Goal: Task Accomplishment & Management: Complete application form

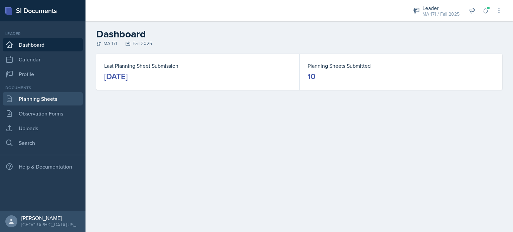
click at [48, 104] on link "Planning Sheets" at bounding box center [43, 98] width 80 height 13
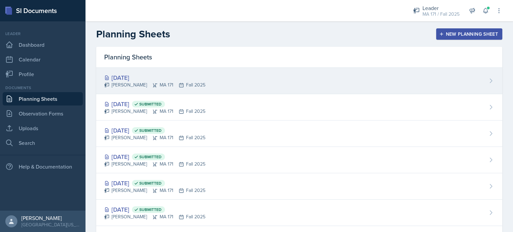
click at [230, 89] on div "[DATE] [PERSON_NAME][GEOGRAPHIC_DATA] MA 171 Fall 2025" at bounding box center [299, 81] width 406 height 26
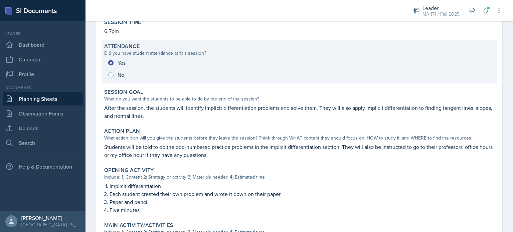
scroll to position [82, 0]
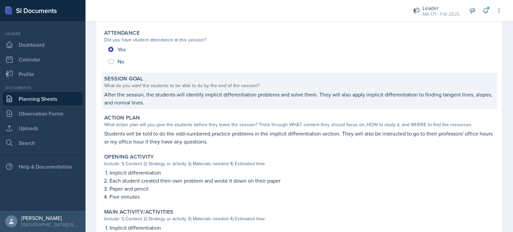
click at [184, 94] on p "After the session, the students will identify implicit differentiation problems…" at bounding box center [299, 99] width 390 height 16
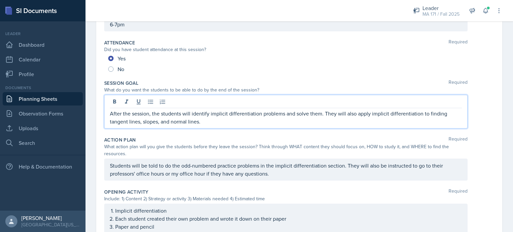
click at [191, 103] on div "After the session, the students will identify implicit differentiation problems…" at bounding box center [286, 112] width 364 height 34
click at [209, 117] on p "After the session, the students will identify implicit differentiation problems…" at bounding box center [286, 118] width 352 height 16
drag, startPoint x: 297, startPoint y: 113, endPoint x: 334, endPoint y: 115, distance: 37.5
click at [334, 115] on p "After the session, the students will identify solve implicit differentiation pr…" at bounding box center [286, 118] width 352 height 16
click at [191, 114] on p "After the session, the students will identify and solve implicit differentiatio…" at bounding box center [286, 118] width 352 height 16
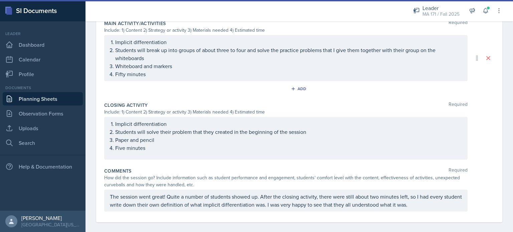
scroll to position [321, 0]
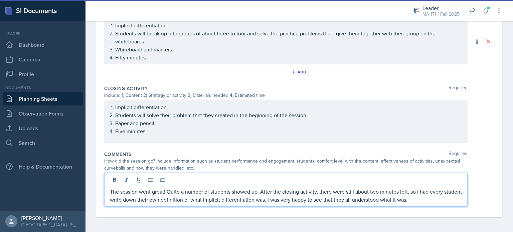
click at [305, 199] on p "The session went great! Quite a number of students showed up. After the closing…" at bounding box center [286, 196] width 352 height 16
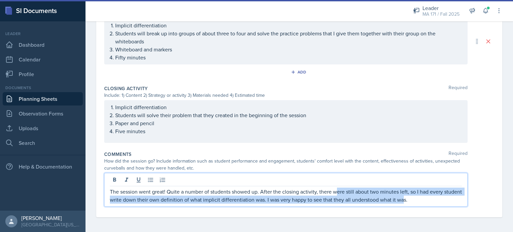
drag, startPoint x: 335, startPoint y: 194, endPoint x: 422, endPoint y: 203, distance: 87.1
click at [422, 203] on div "The session went great! Quite a number of students showed up. After the closing…" at bounding box center [286, 190] width 364 height 34
click at [403, 191] on p "The session went great! Quite a number of students showed up. After the closing…" at bounding box center [286, 196] width 352 height 16
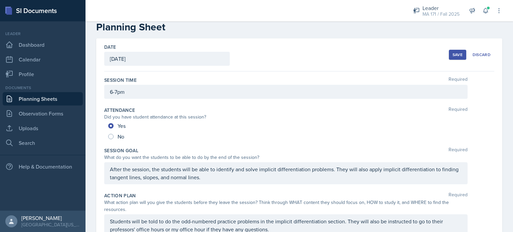
scroll to position [0, 0]
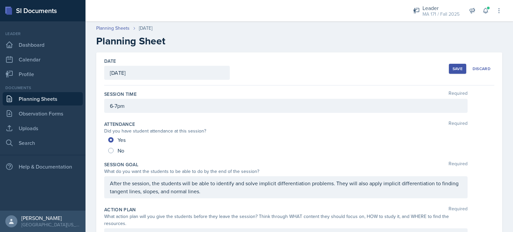
click at [456, 71] on div "Save" at bounding box center [458, 68] width 10 height 5
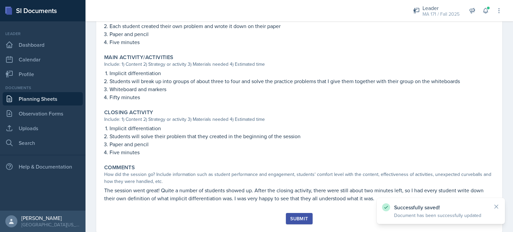
scroll to position [252, 0]
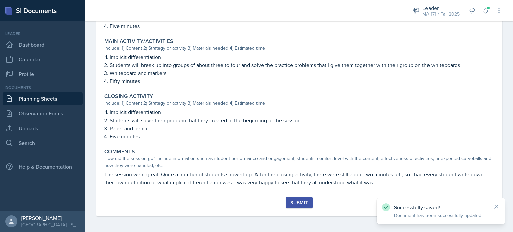
click at [301, 205] on div "Submit" at bounding box center [299, 202] width 18 height 5
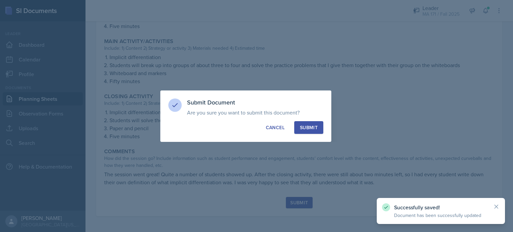
click at [309, 123] on button "Submit" at bounding box center [308, 127] width 29 height 13
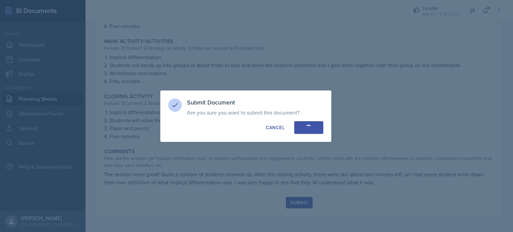
radio input "true"
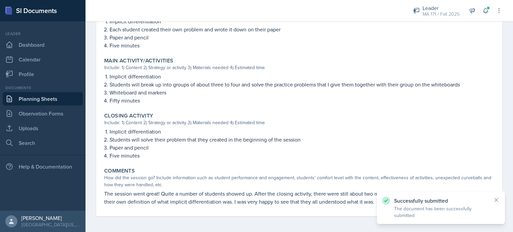
click at [41, 100] on link "Planning Sheets" at bounding box center [43, 98] width 80 height 13
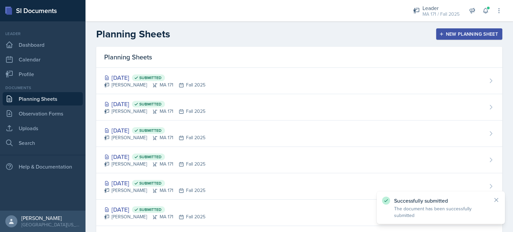
click at [452, 32] on div "New Planning Sheet" at bounding box center [469, 33] width 57 height 5
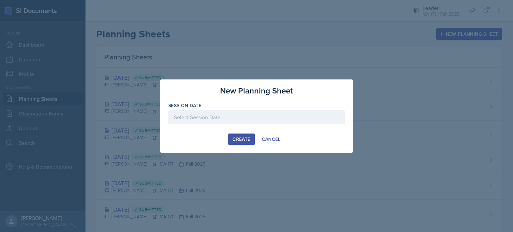
click at [251, 112] on div at bounding box center [256, 117] width 176 height 14
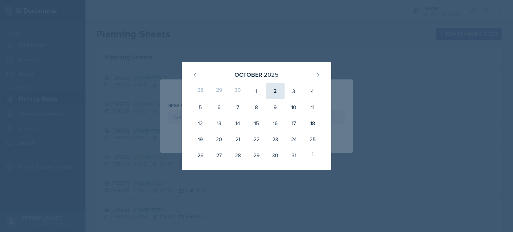
click at [274, 92] on div "2" at bounding box center [275, 91] width 19 height 16
type input "[DATE]"
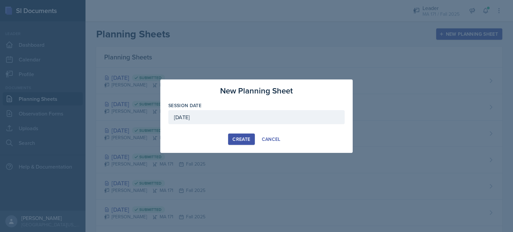
click at [241, 139] on div "Create" at bounding box center [242, 139] width 18 height 5
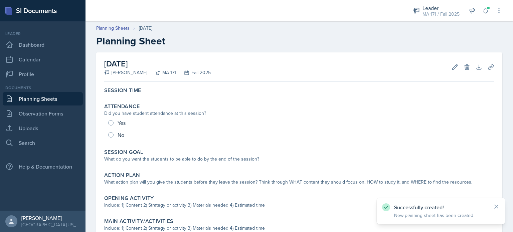
click at [166, 99] on div "Session Time Attendance Did you have student attendance at this session? Yes No…" at bounding box center [299, 191] width 390 height 213
click at [164, 99] on div "Session Time Attendance Did you have student attendance at this session? Yes No…" at bounding box center [299, 191] width 390 height 213
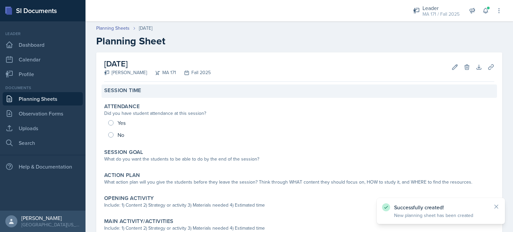
click at [158, 92] on div "Session Time" at bounding box center [299, 90] width 390 height 7
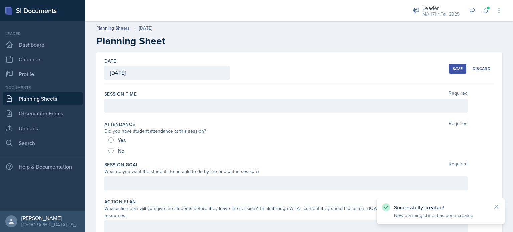
click at [145, 110] on div at bounding box center [286, 106] width 364 height 14
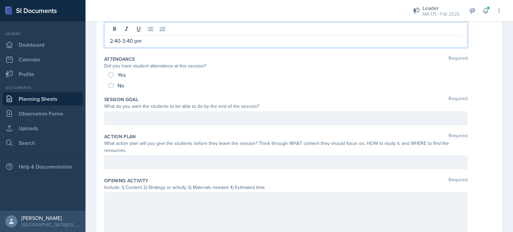
scroll to position [80, 0]
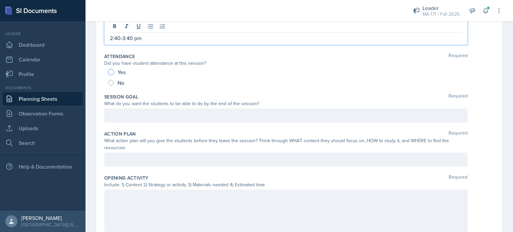
click at [109, 72] on input "Yes" at bounding box center [110, 72] width 5 height 5
radio input "true"
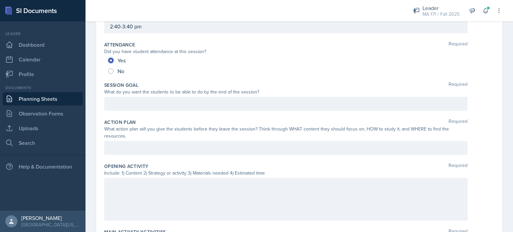
scroll to position [68, 0]
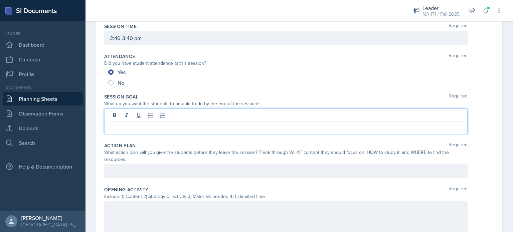
click at [118, 118] on div at bounding box center [286, 122] width 364 height 26
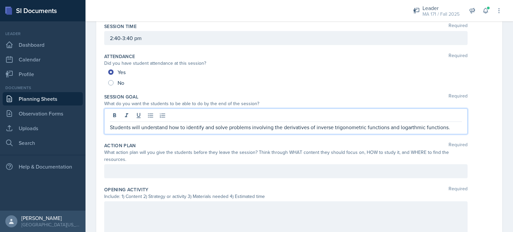
scroll to position [111, 0]
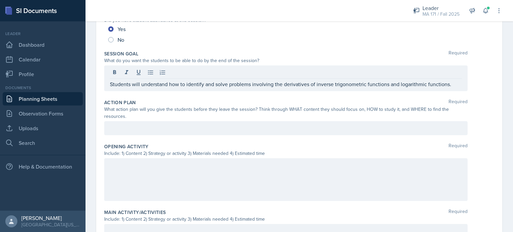
click at [131, 132] on div at bounding box center [286, 128] width 364 height 14
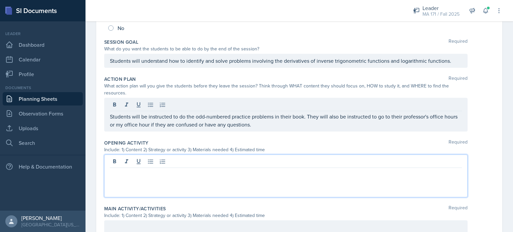
click at [129, 162] on div at bounding box center [286, 176] width 364 height 43
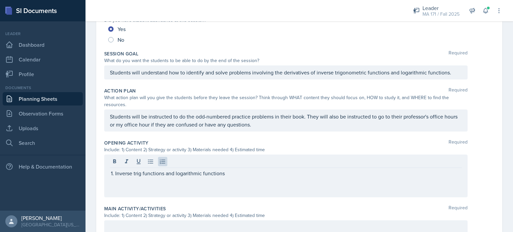
drag, startPoint x: 110, startPoint y: 175, endPoint x: 182, endPoint y: 168, distance: 72.8
click at [182, 168] on div "Inverse trig functions and logarithmic functions" at bounding box center [286, 176] width 364 height 43
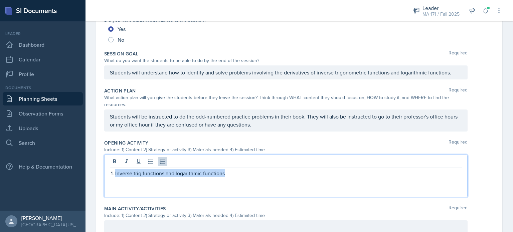
drag, startPoint x: 234, startPoint y: 174, endPoint x: 100, endPoint y: 180, distance: 133.8
click at [100, 180] on div "Date [DATE] [DATE] 28 29 30 1 2 3 4 5 6 7 8 9 10 11 12 13 14 15 16 17 18 19 20 …" at bounding box center [299, 169] width 406 height 455
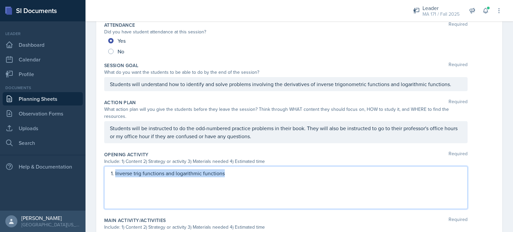
copy p "Inverse trig functions and logarithmic functions"
click at [238, 172] on p "Inverse trig functions and logarithmic functions" at bounding box center [288, 173] width 347 height 8
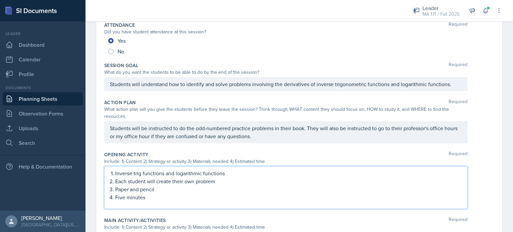
click at [217, 181] on p "Each student will create their own problem" at bounding box center [288, 181] width 347 height 8
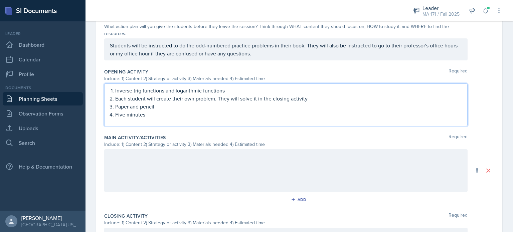
click at [138, 163] on div at bounding box center [286, 170] width 364 height 43
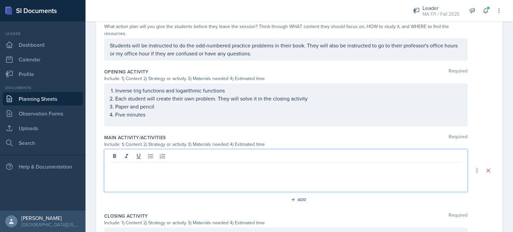
scroll to position [194, 0]
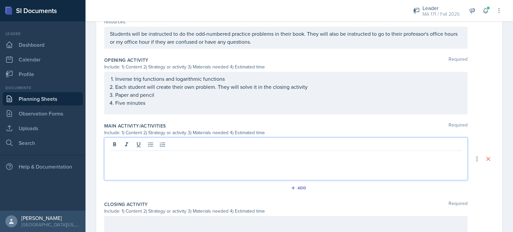
paste div
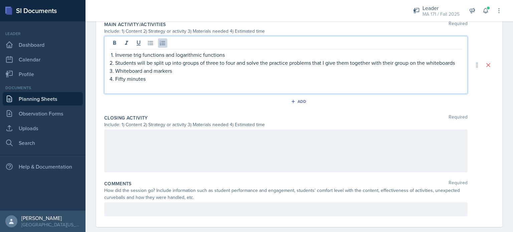
click at [117, 141] on p at bounding box center [286, 137] width 352 height 8
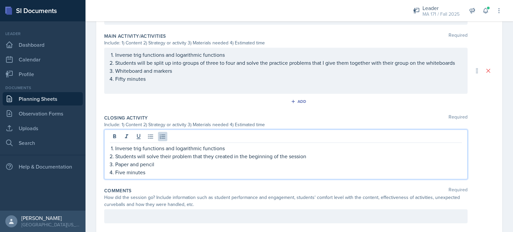
scroll to position [300, 0]
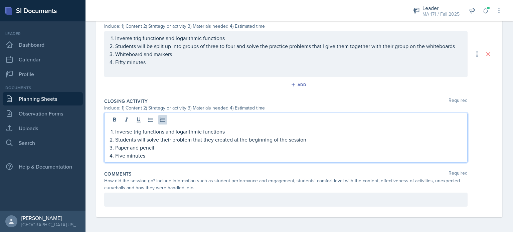
click at [169, 203] on div at bounding box center [286, 200] width 364 height 14
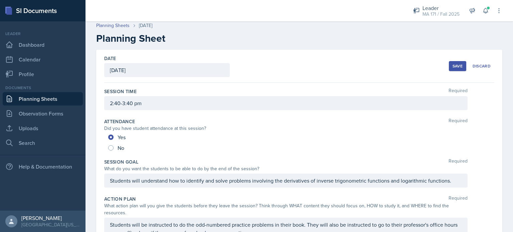
scroll to position [0, 0]
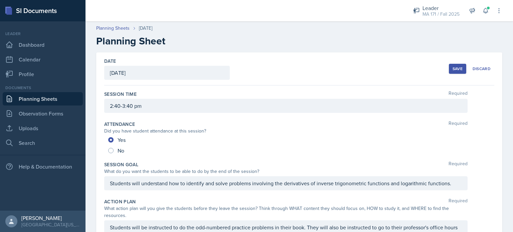
click at [453, 68] on div "Save" at bounding box center [458, 68] width 10 height 5
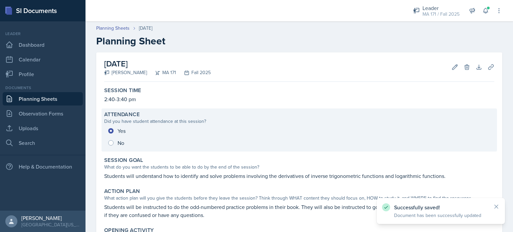
scroll to position [243, 0]
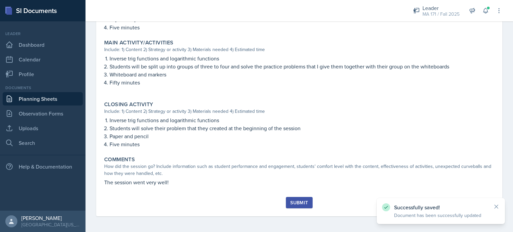
click at [295, 204] on div "Submit" at bounding box center [299, 202] width 18 height 5
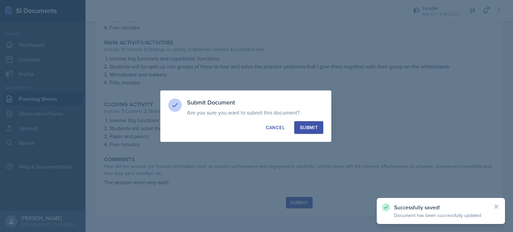
click at [313, 125] on div "Submit" at bounding box center [309, 127] width 18 height 7
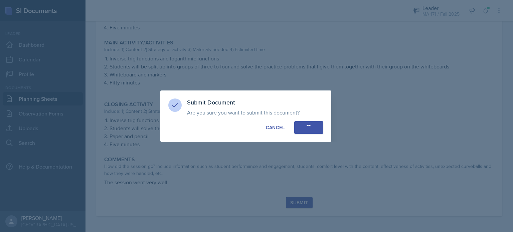
radio input "true"
